Goal: Information Seeking & Learning: Learn about a topic

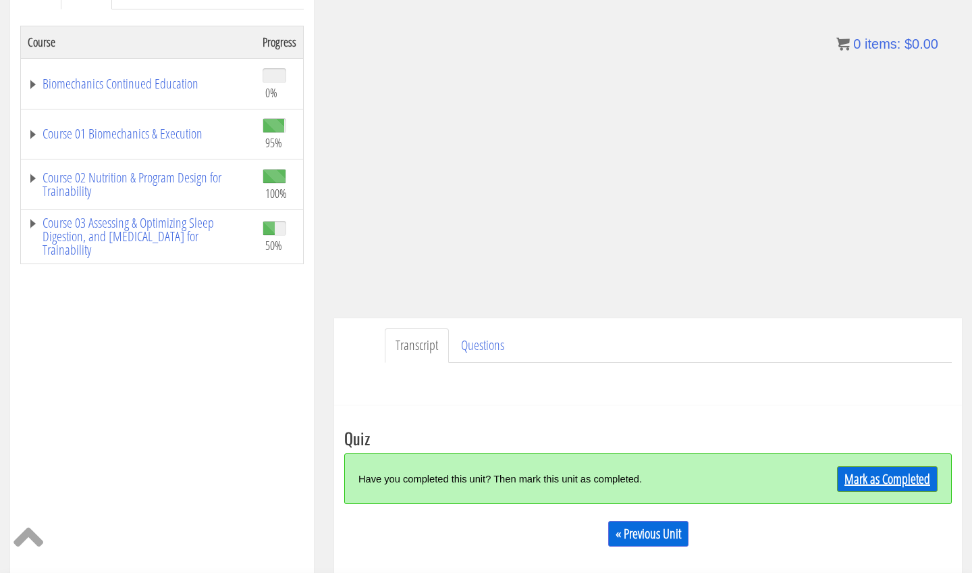
click at [908, 468] on link "Mark as Completed" at bounding box center [887, 479] width 101 height 26
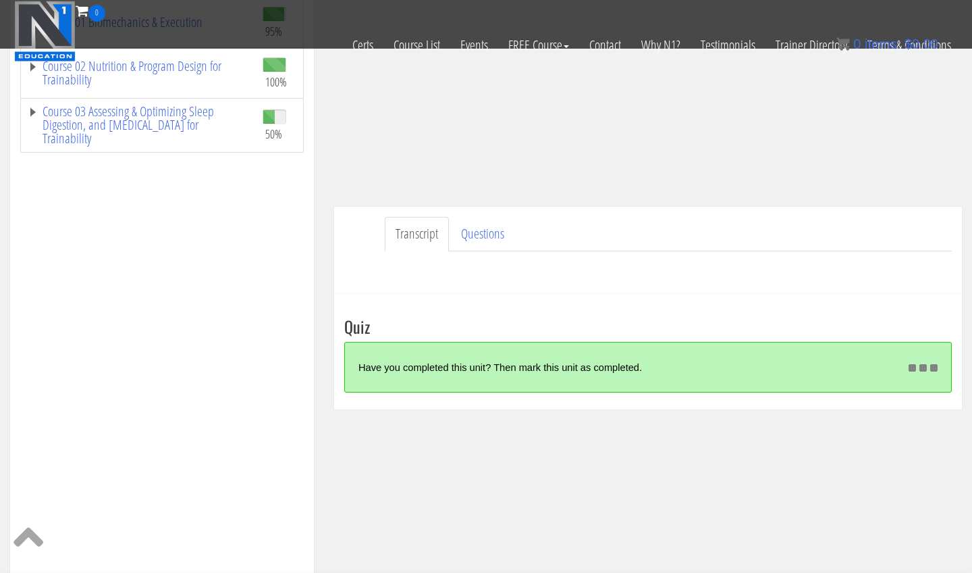
scroll to position [231, 0]
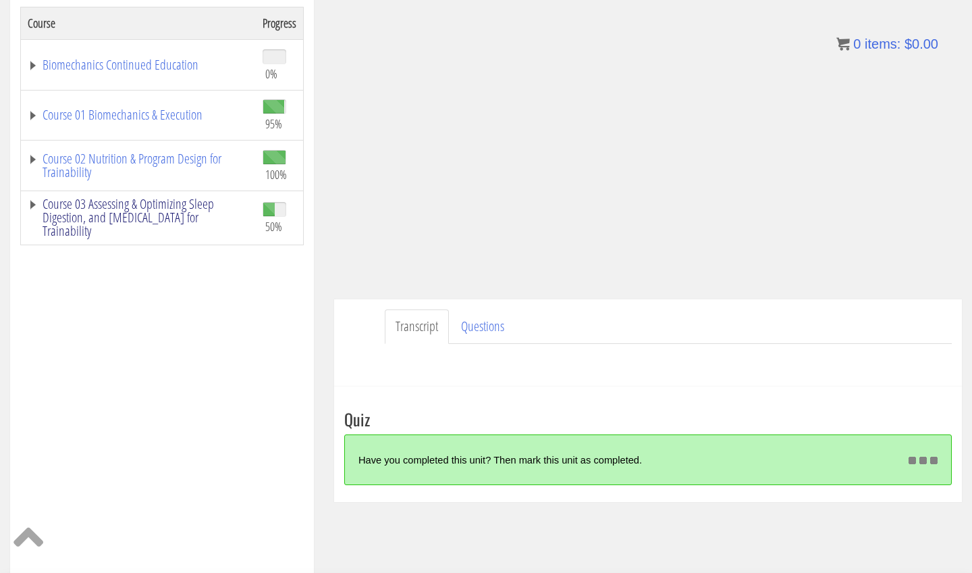
click at [169, 217] on link "Course 03 Assessing & Optimizing Sleep Digestion, and Stress Management for Tra…" at bounding box center [138, 217] width 221 height 41
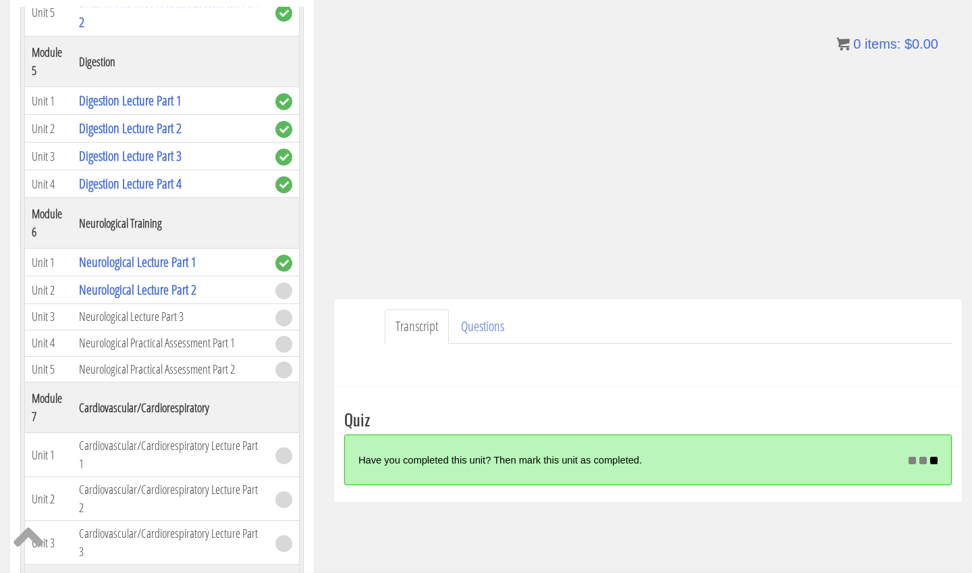
scroll to position [1107, 0]
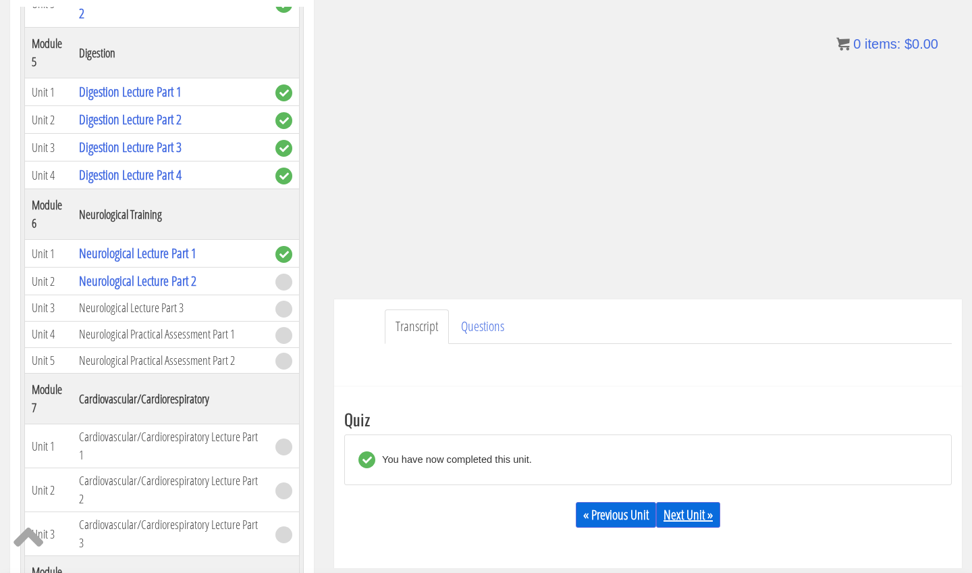
click at [696, 519] on link "Next Unit »" at bounding box center [688, 515] width 64 height 26
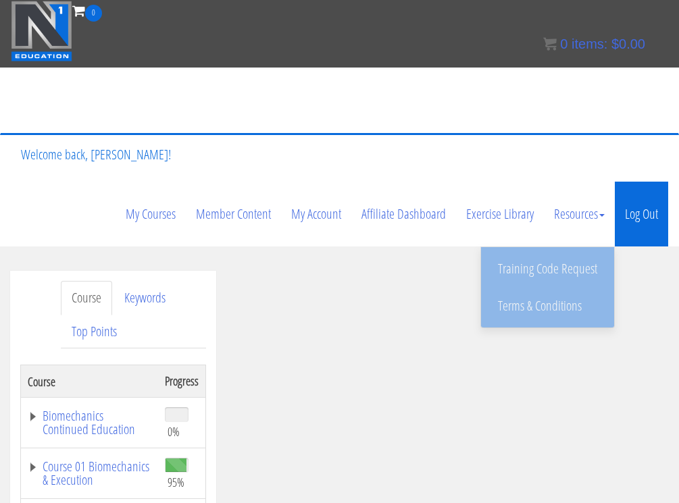
click at [628, 218] on link "Log Out" at bounding box center [640, 214] width 53 height 65
